Goal: Task Accomplishment & Management: Complete application form

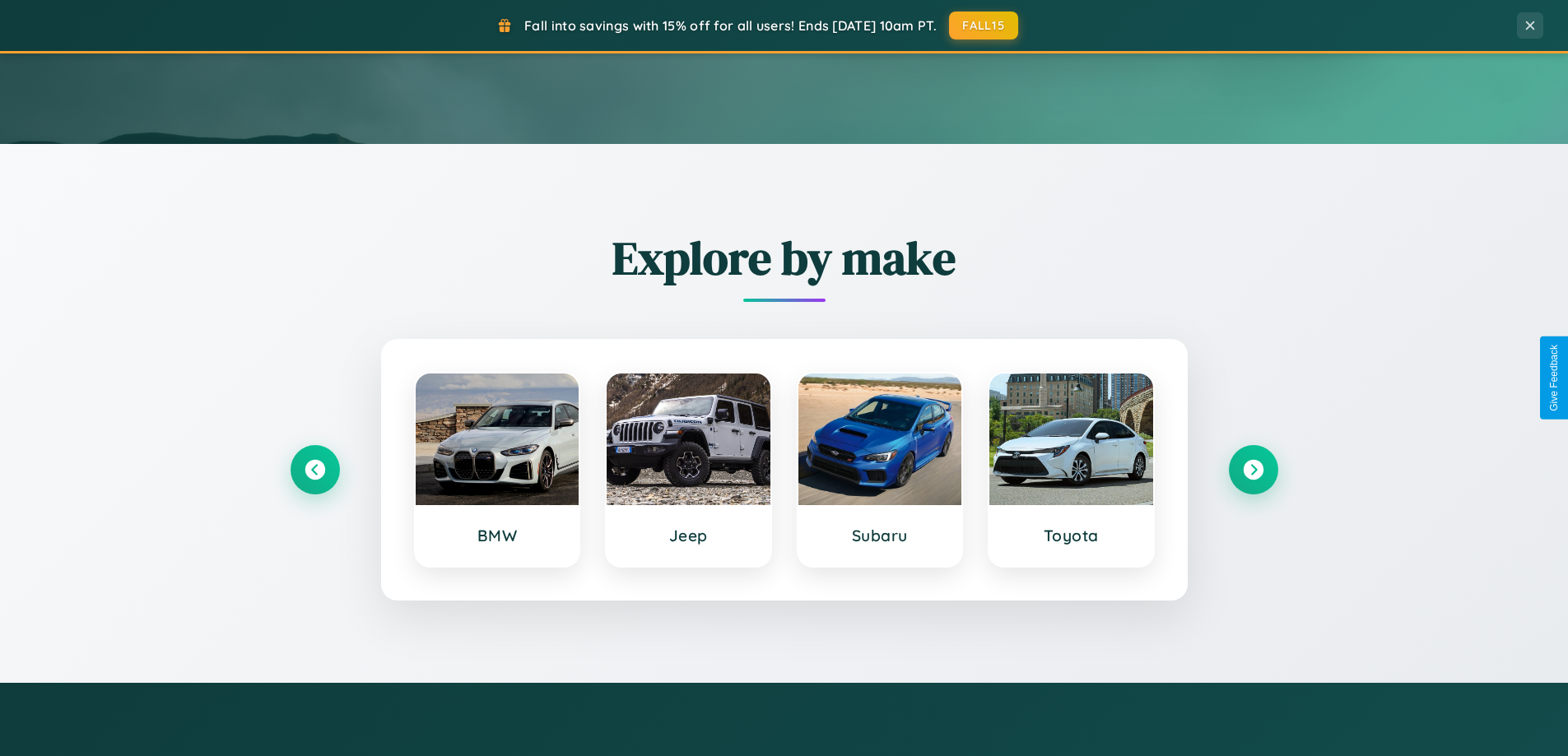
scroll to position [710, 0]
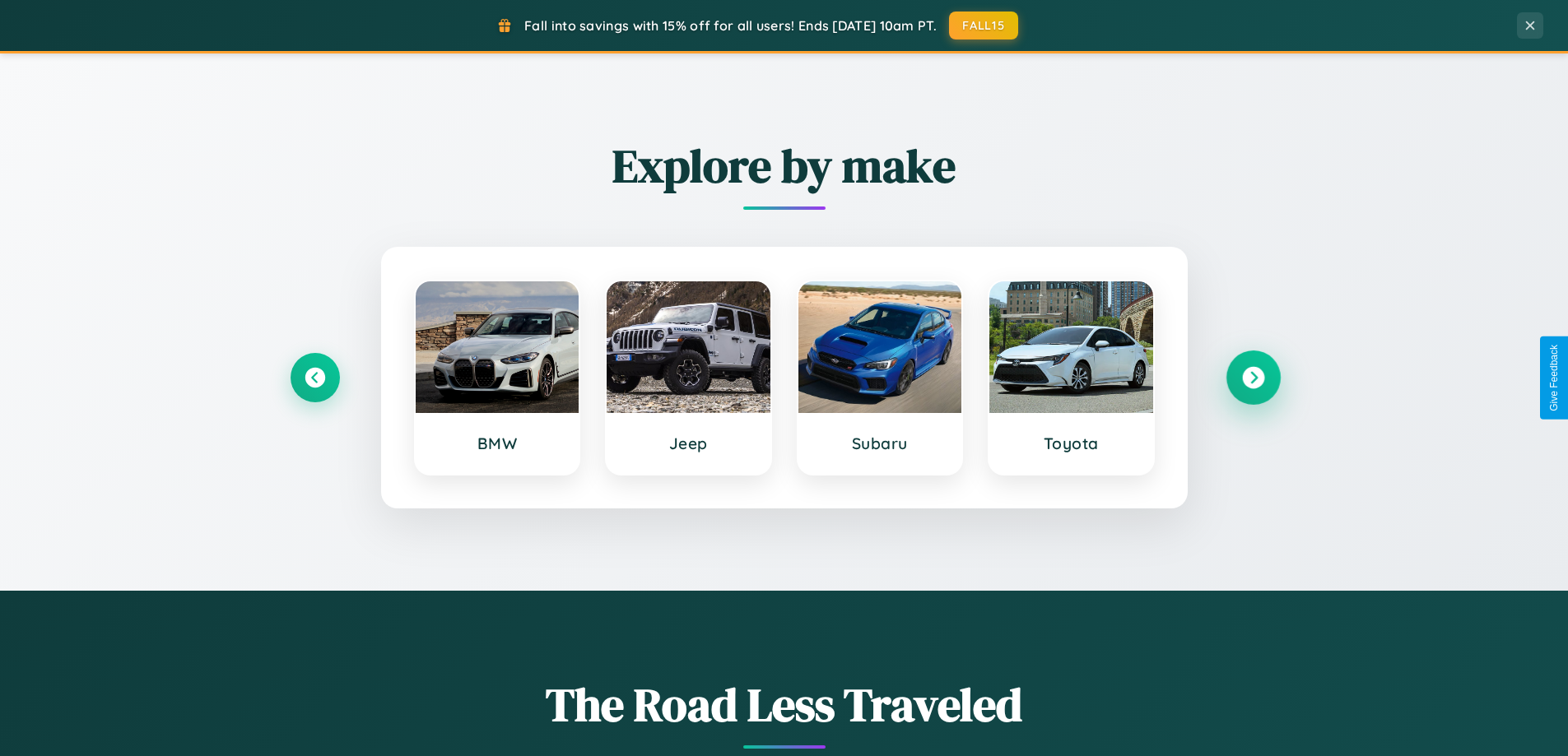
click at [1253, 378] on icon at bounding box center [1254, 378] width 23 height 23
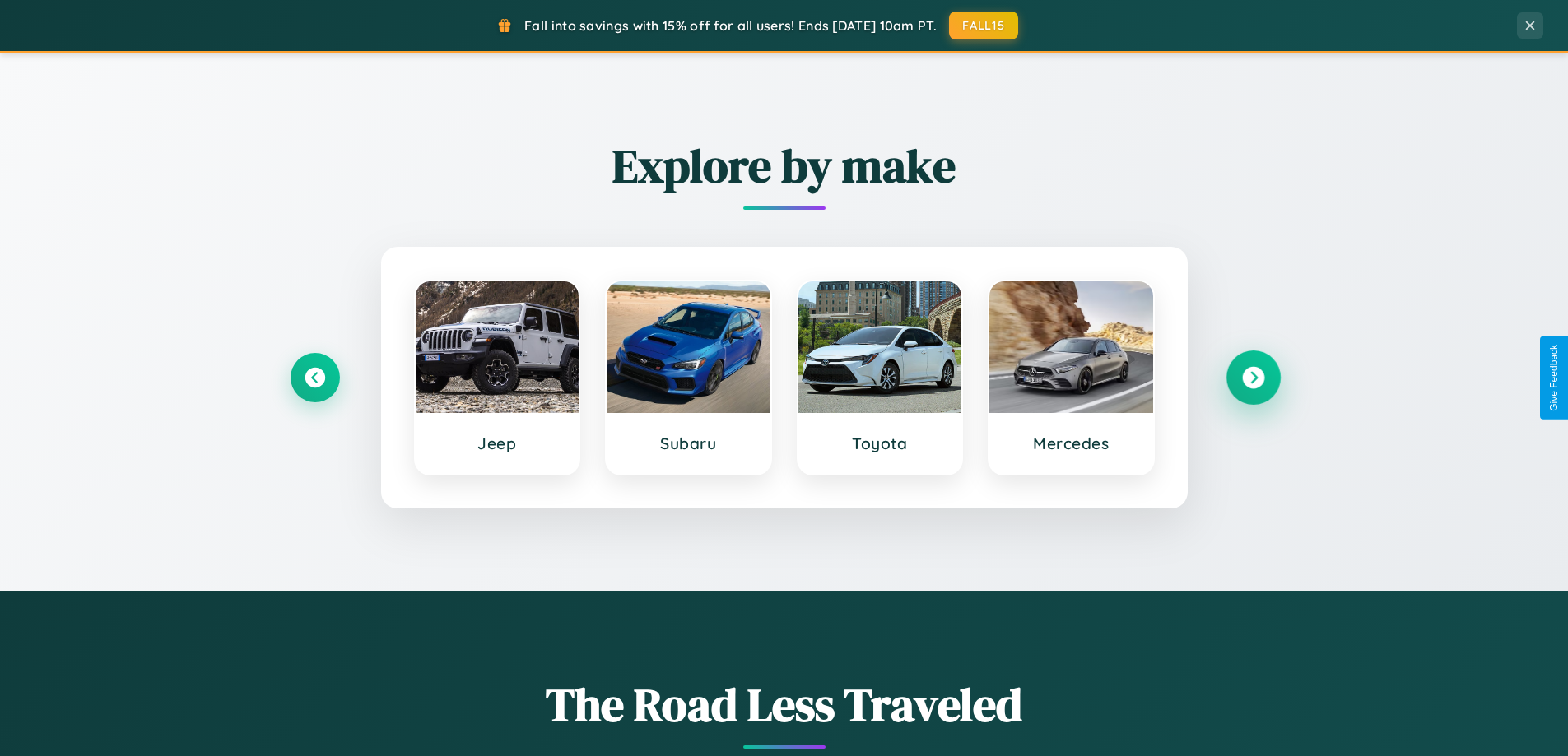
click at [1253, 378] on icon at bounding box center [1254, 378] width 23 height 23
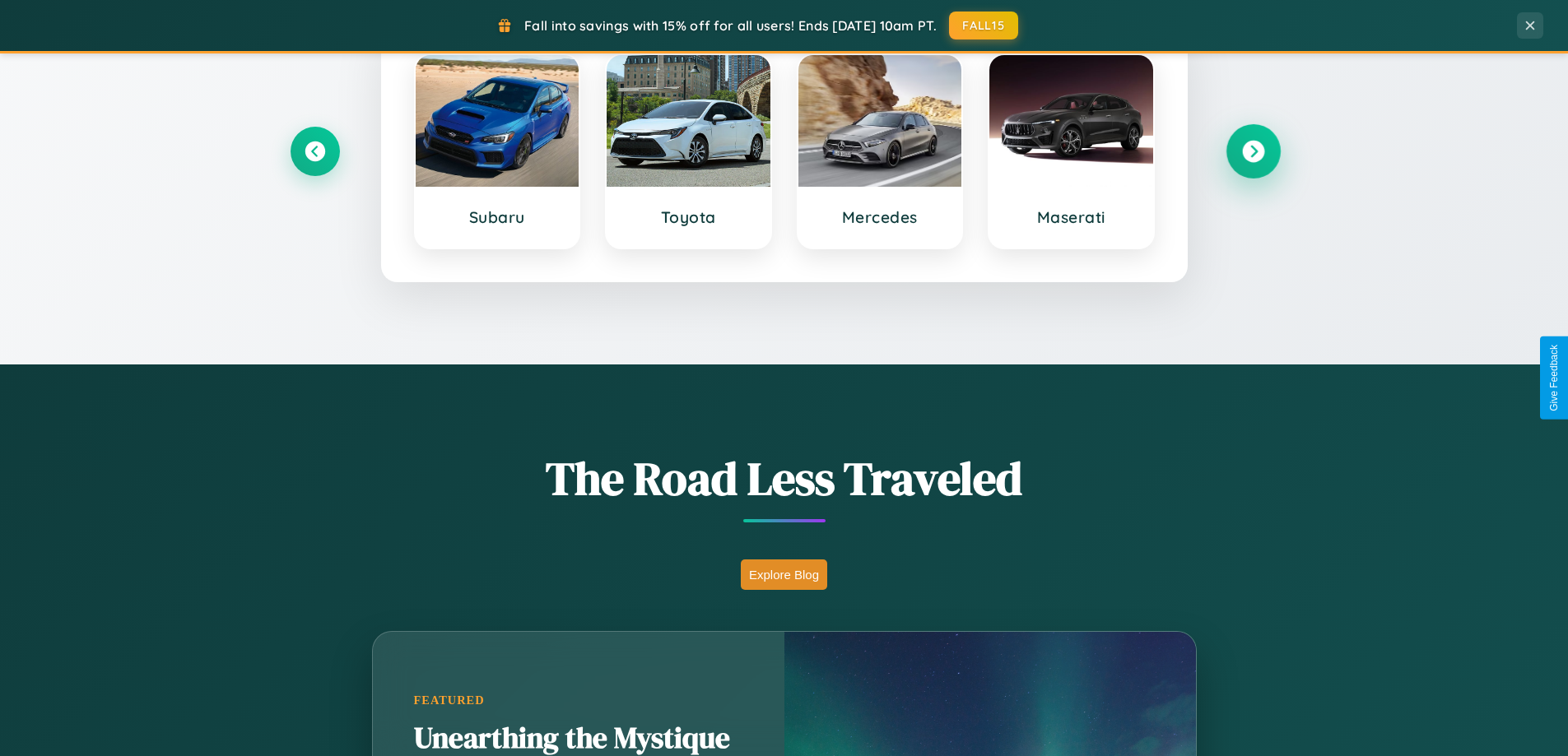
scroll to position [2645, 0]
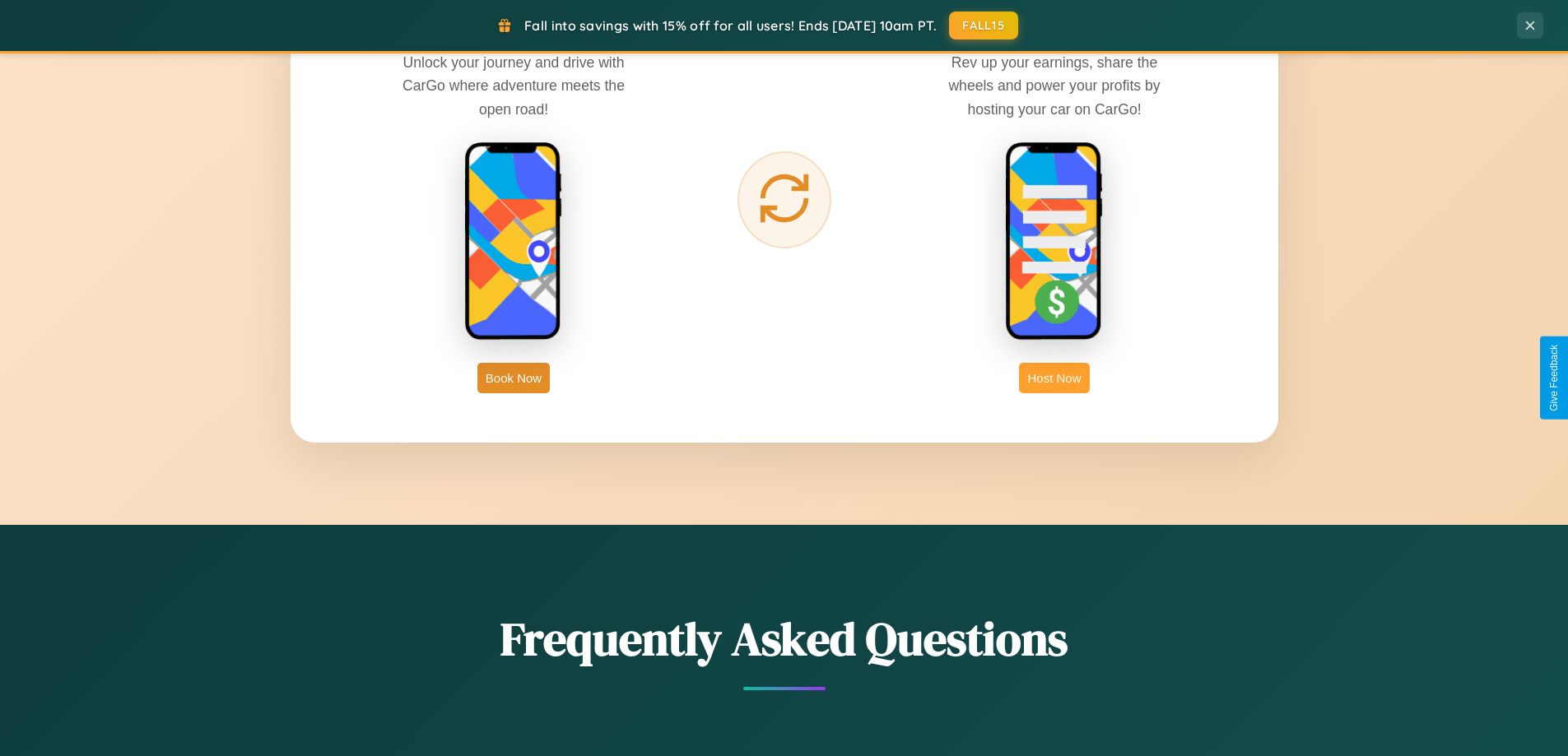
click at [1055, 378] on button "Host Now" at bounding box center [1054, 378] width 70 height 30
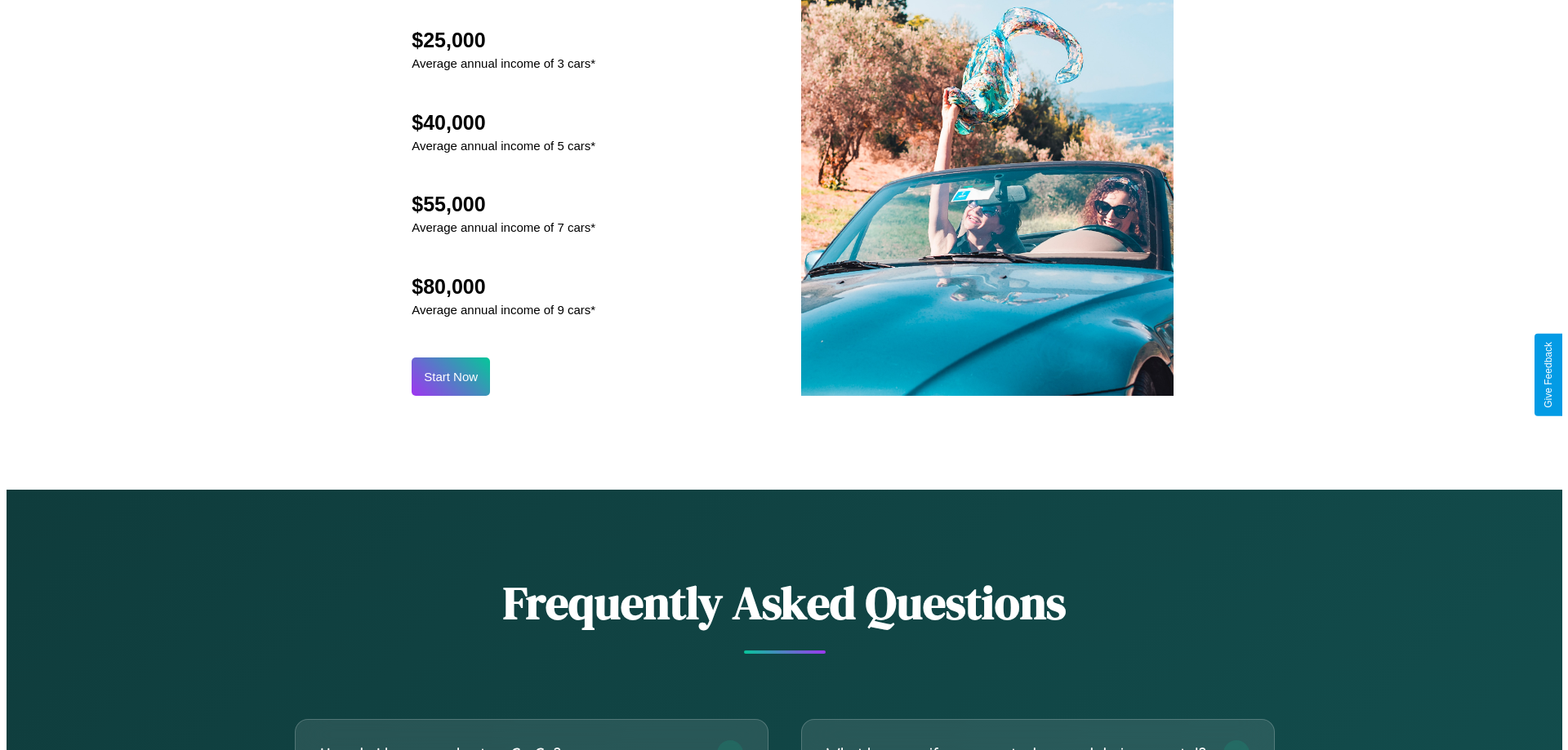
scroll to position [1703, 0]
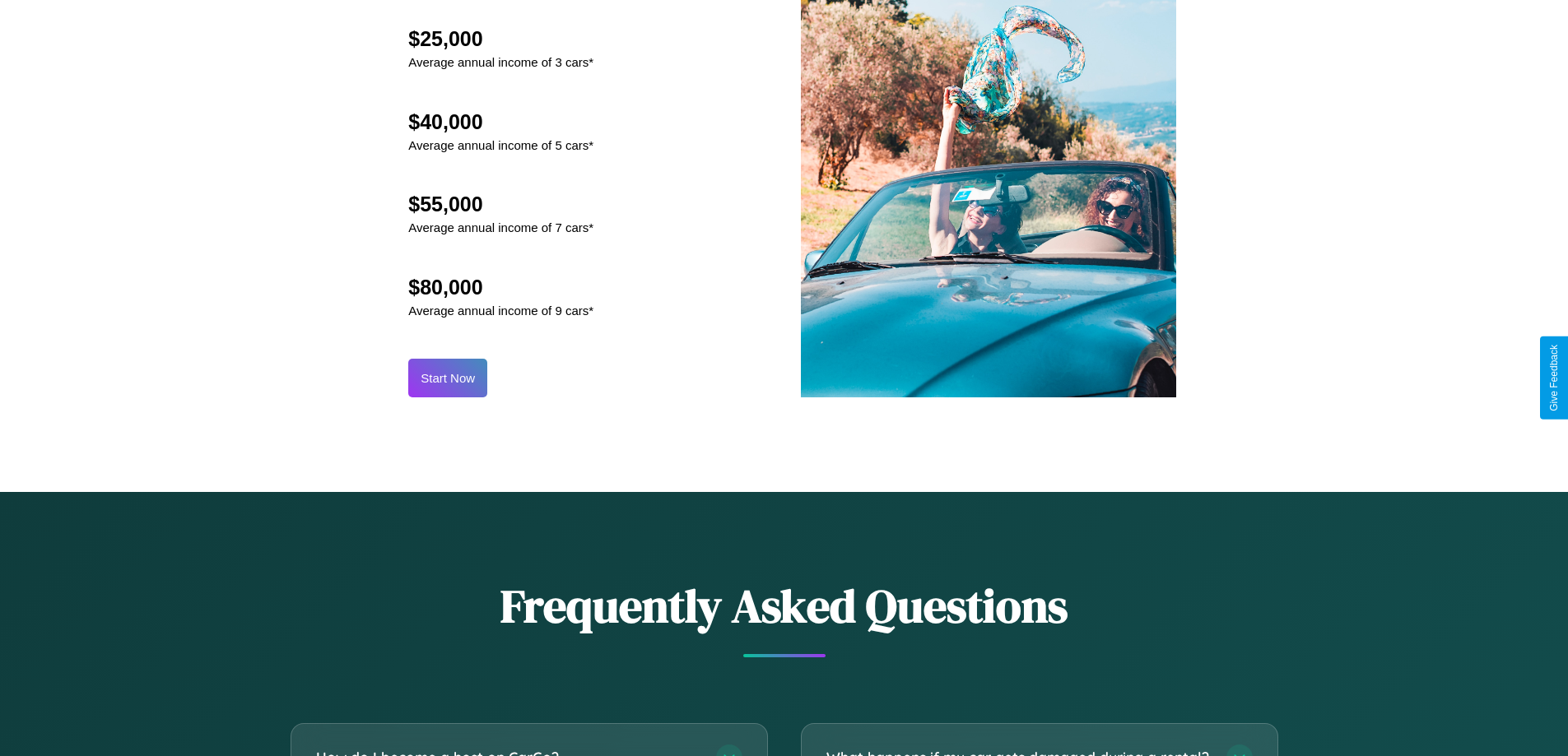
click at [448, 378] on button "Start Now" at bounding box center [447, 378] width 79 height 38
